Goal: Information Seeking & Learning: Learn about a topic

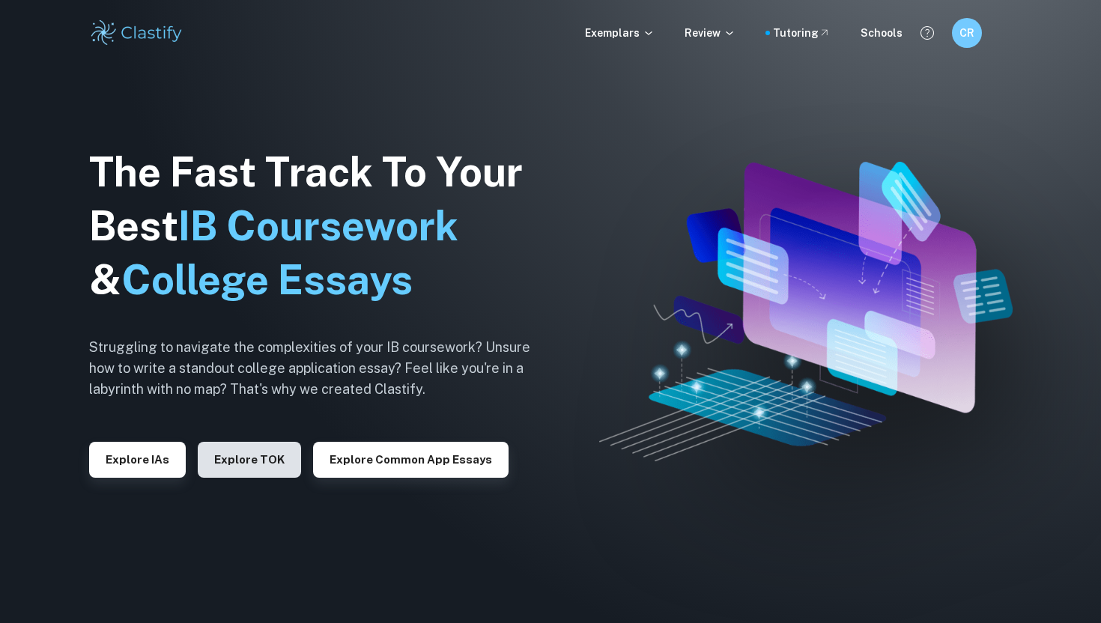
click at [269, 449] on button "Explore TOK" at bounding box center [249, 460] width 103 height 36
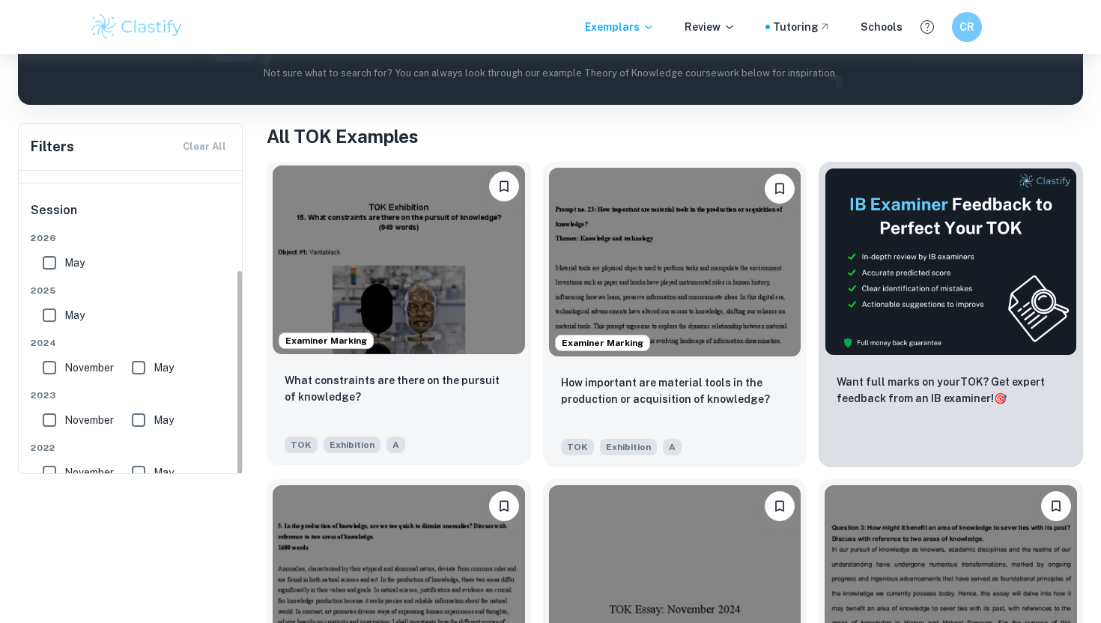
scroll to position [157, 0]
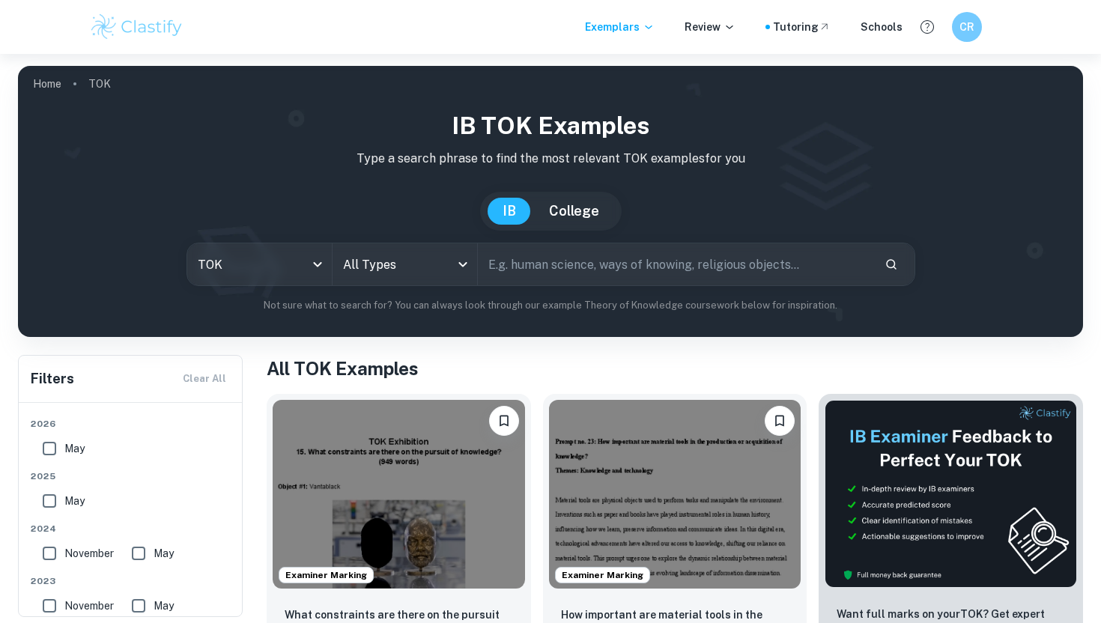
click at [482, 256] on input "text" at bounding box center [675, 264] width 395 height 42
paste input "To what extent do you agree that doubt is central to the pursuit of knowledge? …"
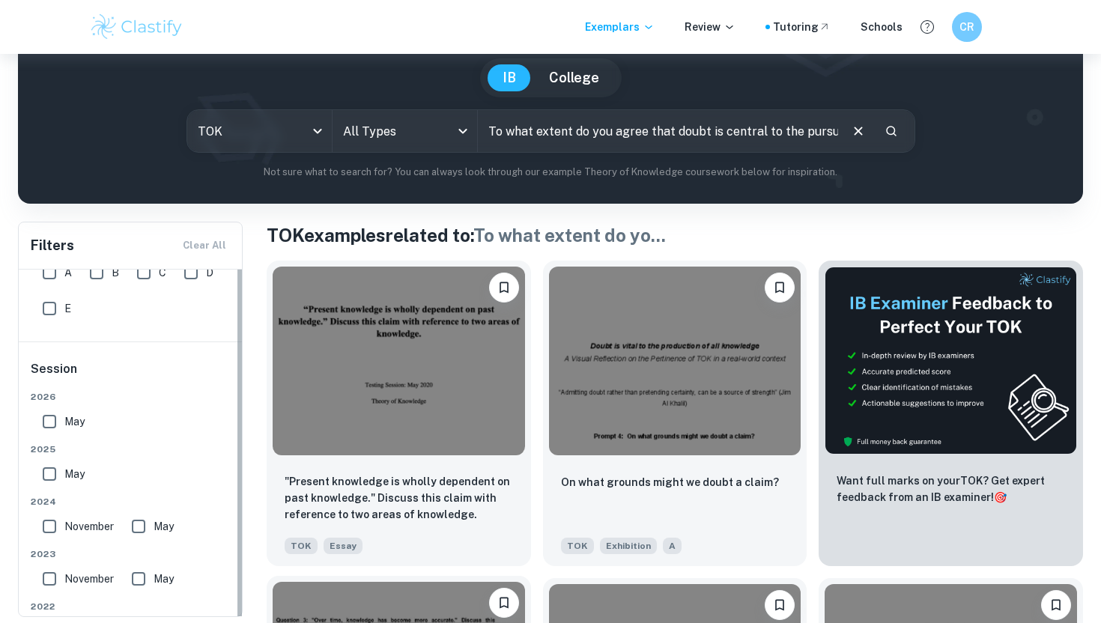
scroll to position [157, 0]
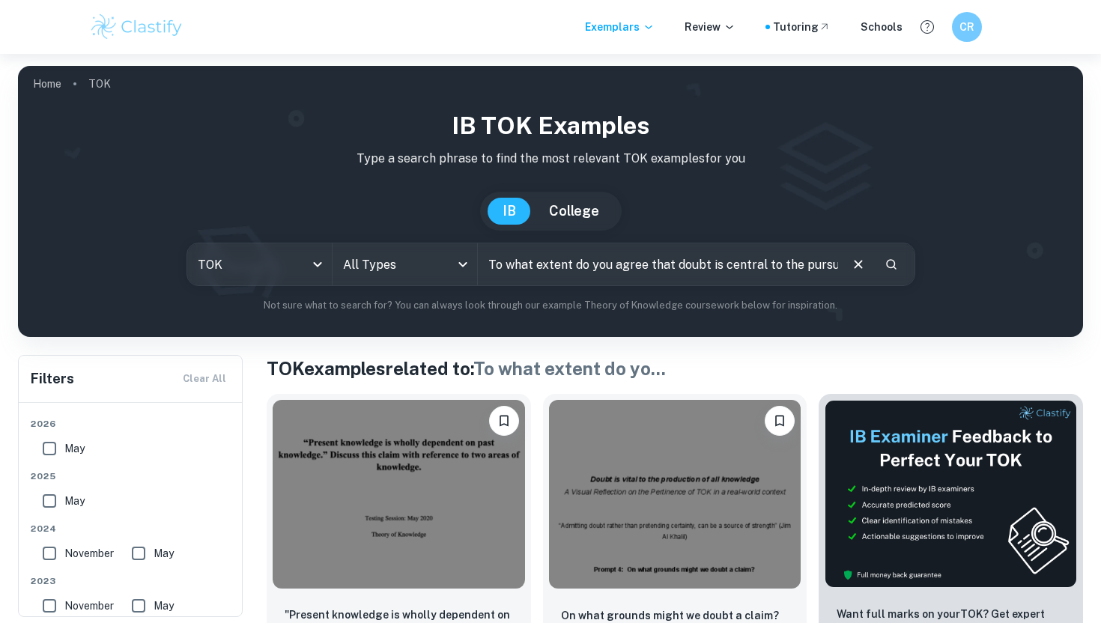
click at [575, 251] on input "To what extent do you agree that doubt is central to the pursuit of knowledge? …" at bounding box center [658, 264] width 360 height 42
type input "doubt and knowledge"
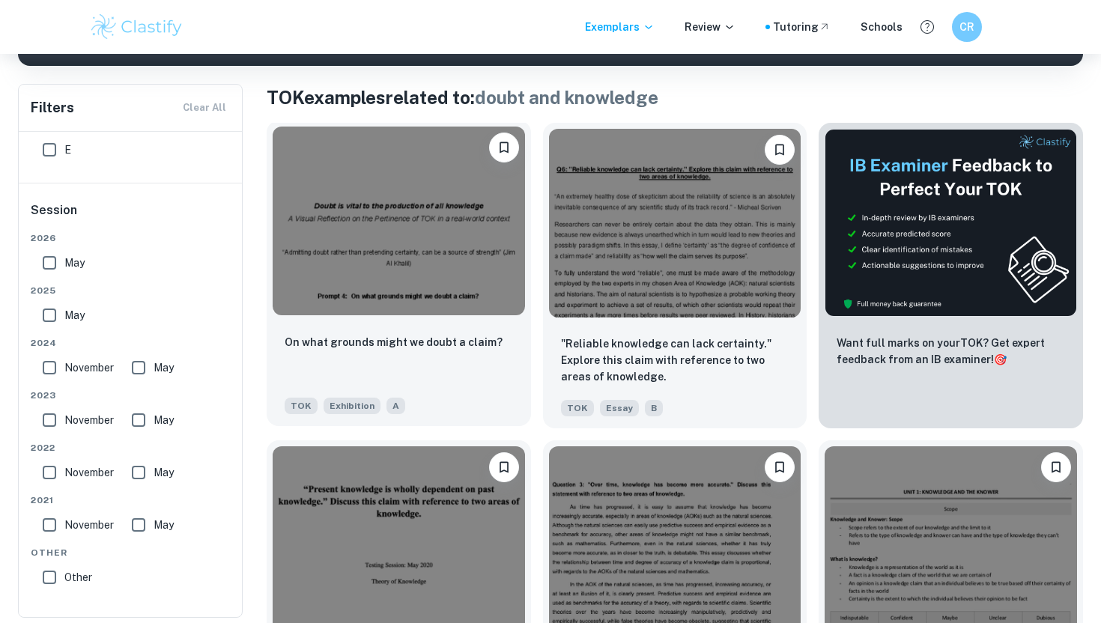
click at [446, 395] on div "TOK Exhibition A" at bounding box center [393, 402] width 228 height 24
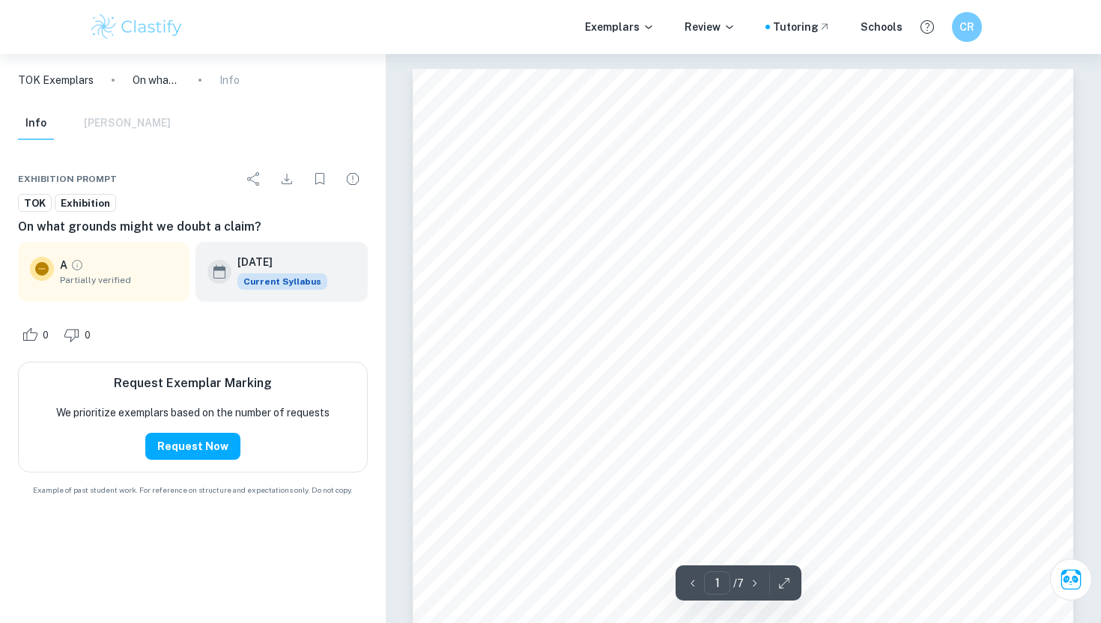
click at [285, 271] on div "[DATE] Current Syllabus" at bounding box center [282, 272] width 90 height 36
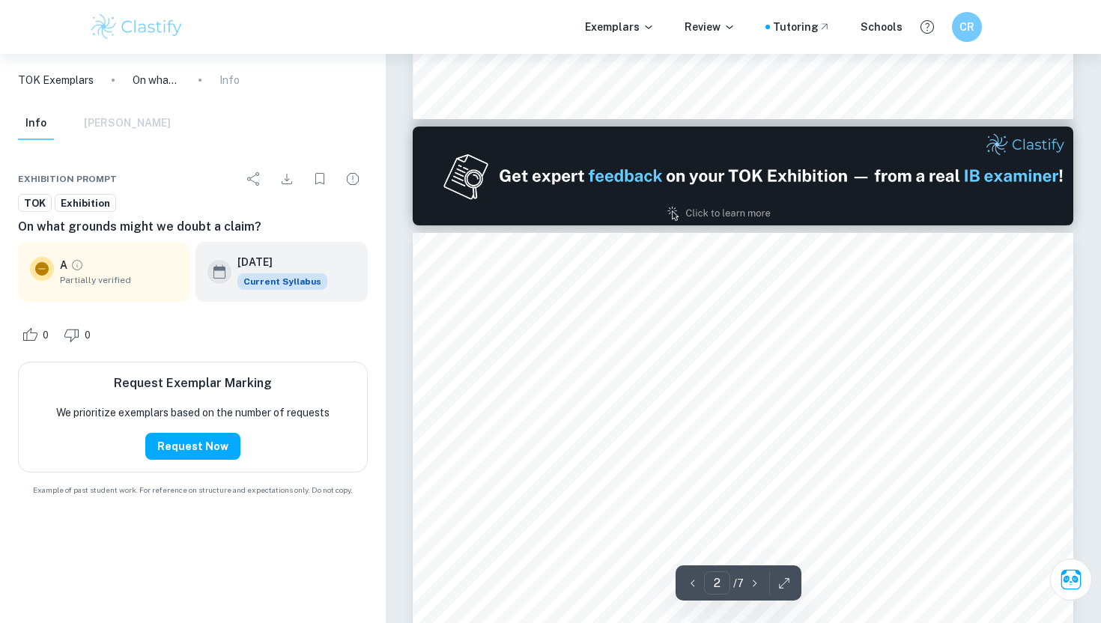
type input "1"
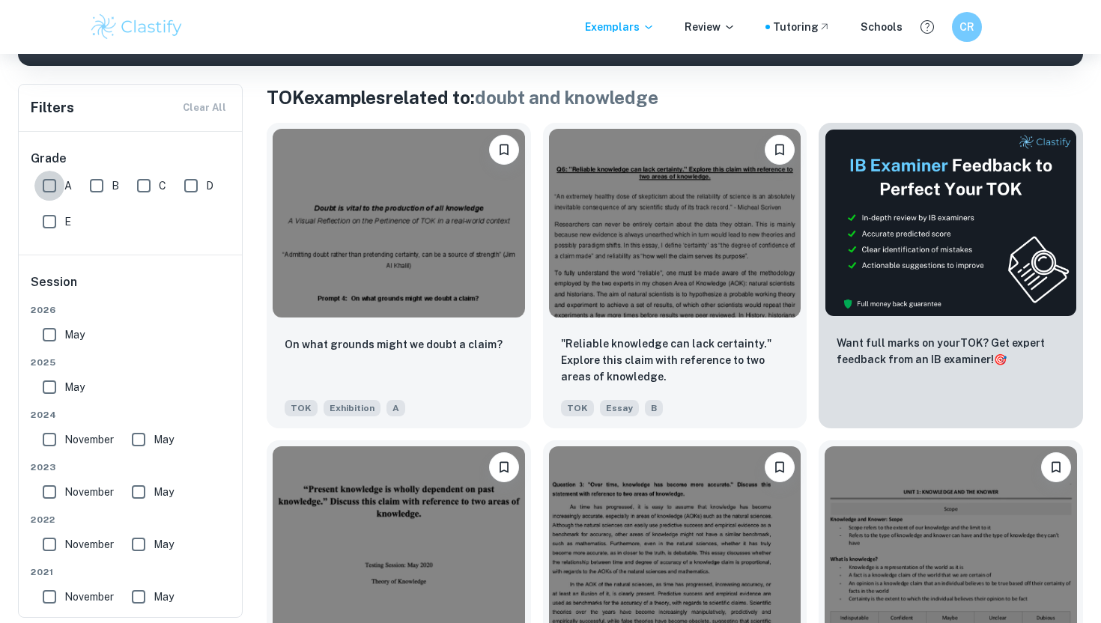
click at [52, 194] on input "A" at bounding box center [49, 186] width 30 height 30
checkbox input "true"
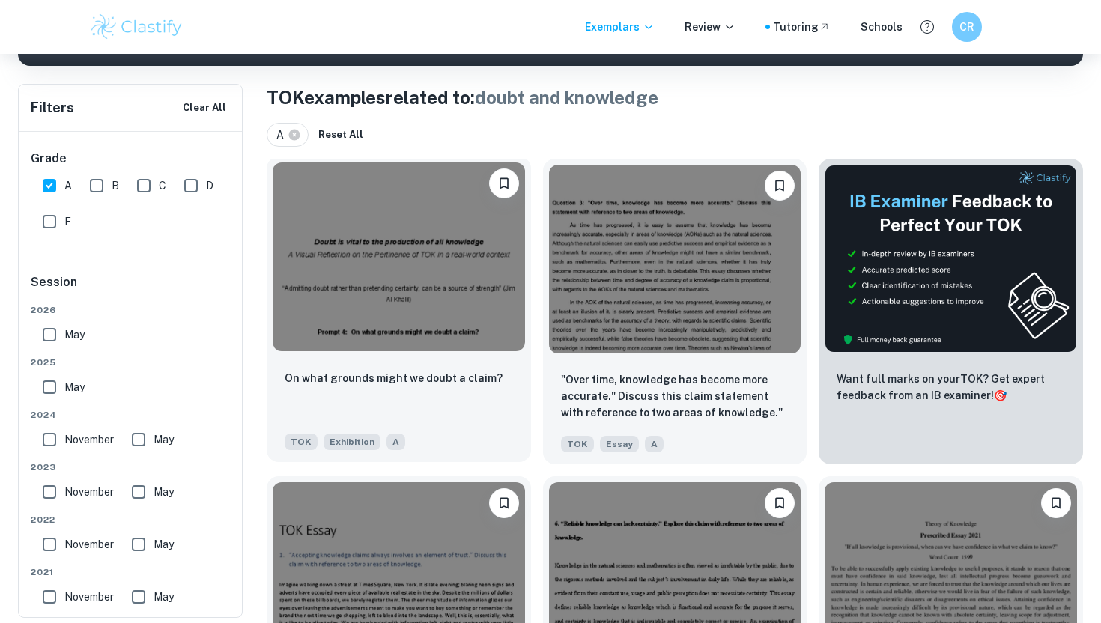
click at [391, 306] on img at bounding box center [399, 257] width 252 height 189
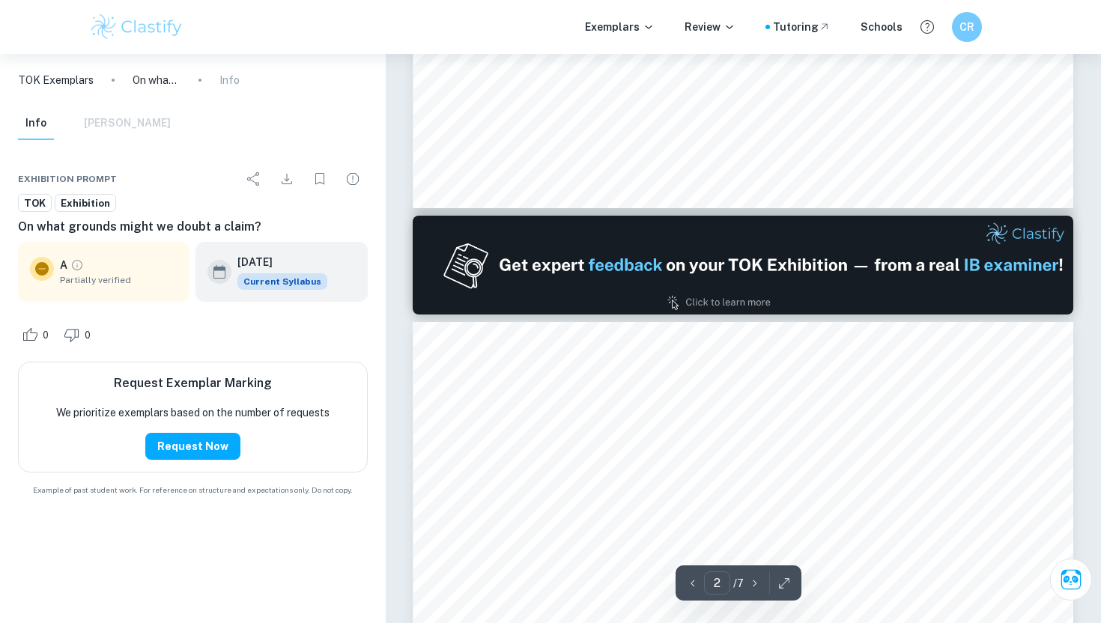
type input "1"
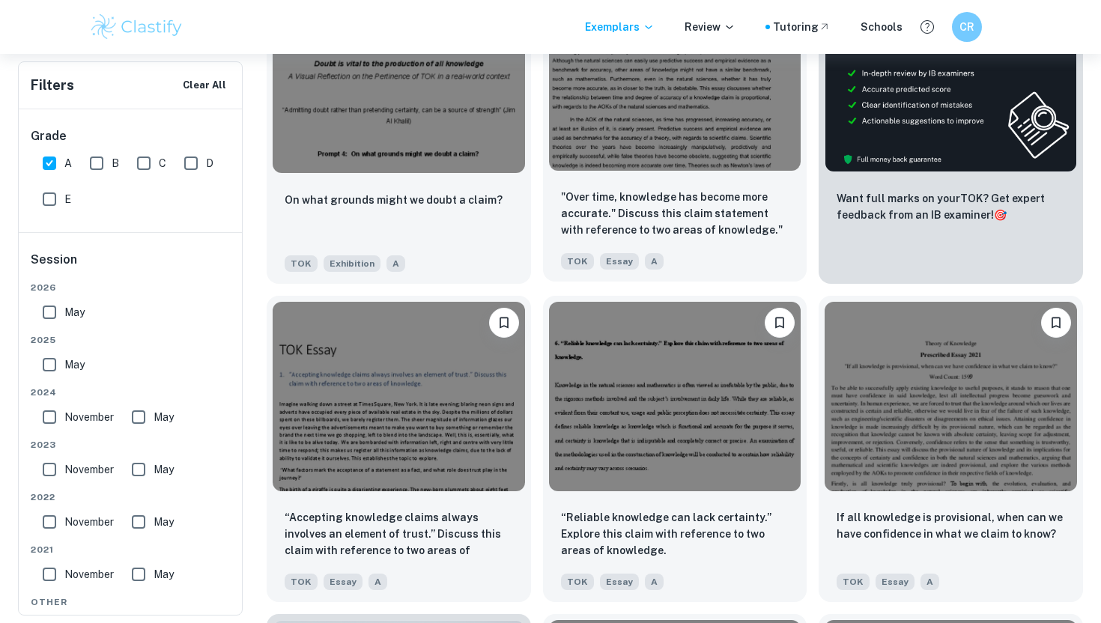
click at [628, 150] on img at bounding box center [675, 76] width 252 height 189
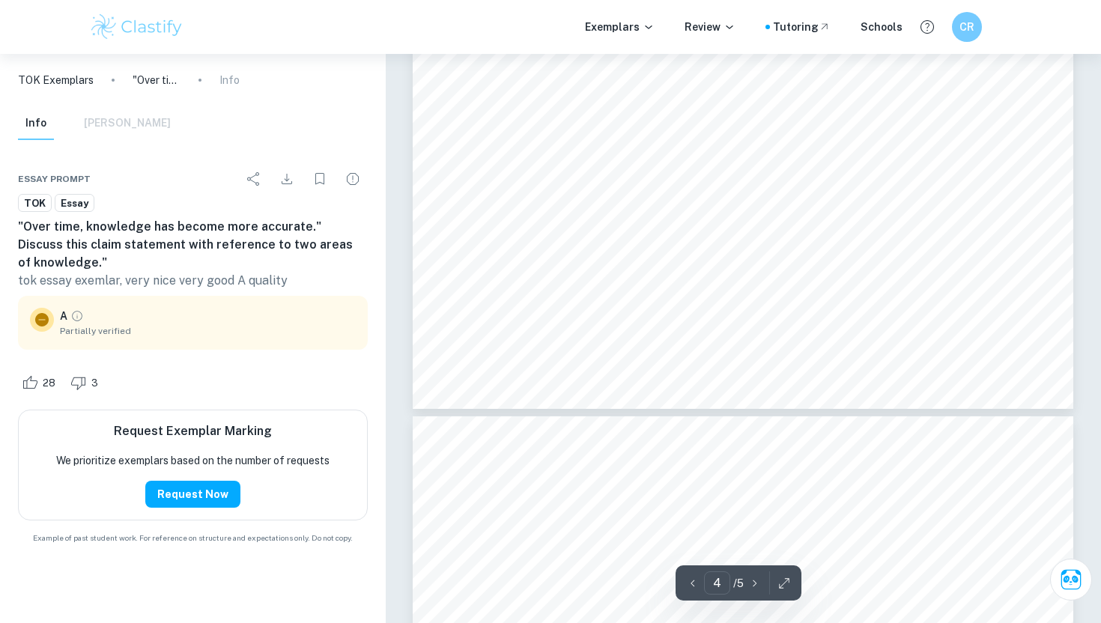
scroll to position [3185, 0]
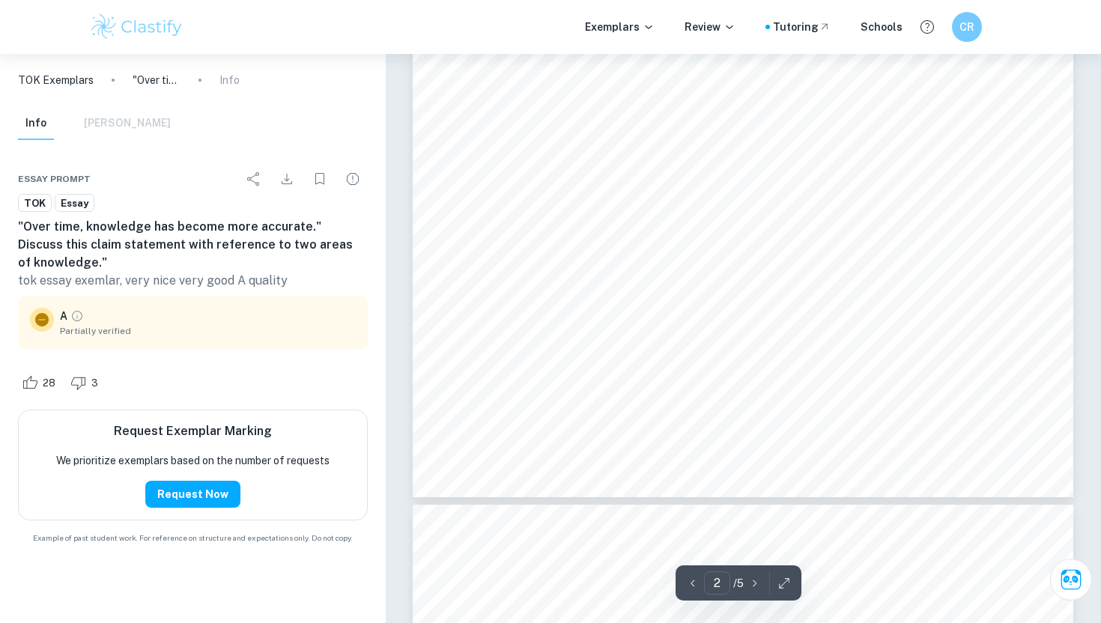
type input "1"
